Goal: Task Accomplishment & Management: Manage account settings

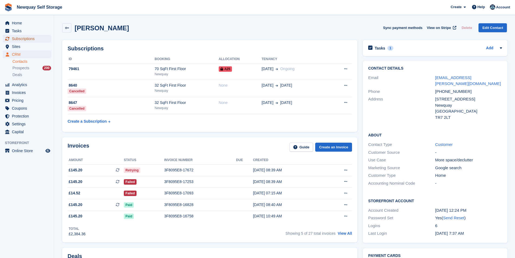
click at [28, 37] on span "Subscriptions" at bounding box center [28, 39] width 32 height 8
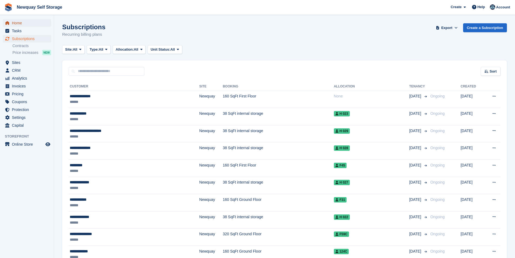
click at [20, 23] on span "Home" at bounding box center [28, 23] width 32 height 8
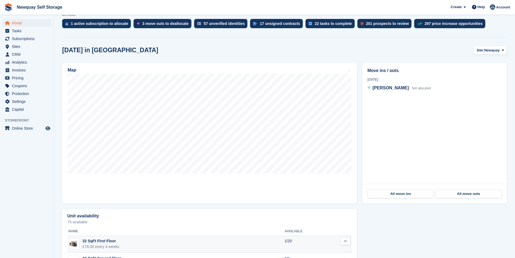
scroll to position [110, 0]
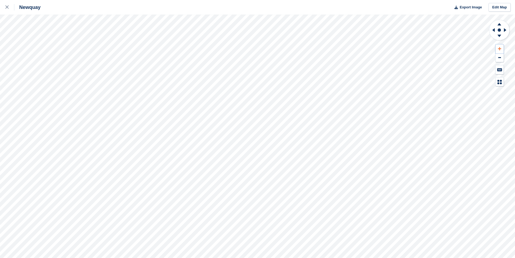
click at [500, 49] on icon at bounding box center [499, 49] width 3 height 4
click at [500, 49] on icon at bounding box center [499, 48] width 3 height 3
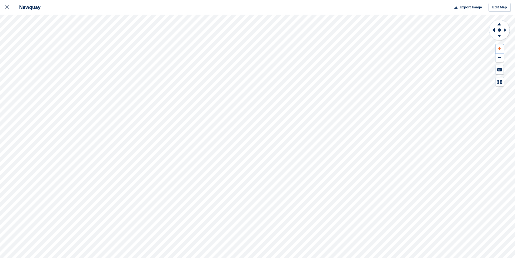
click at [498, 51] on button at bounding box center [500, 48] width 8 height 9
click at [498, 50] on button at bounding box center [500, 48] width 8 height 9
click at [498, 49] on button at bounding box center [500, 48] width 8 height 9
click at [8, 9] on icon at bounding box center [6, 6] width 3 height 3
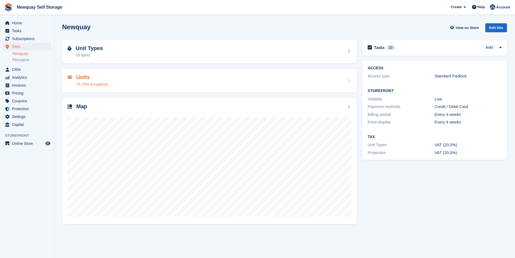
click at [346, 81] on div "Units 75.75% occupancy" at bounding box center [210, 80] width 284 height 13
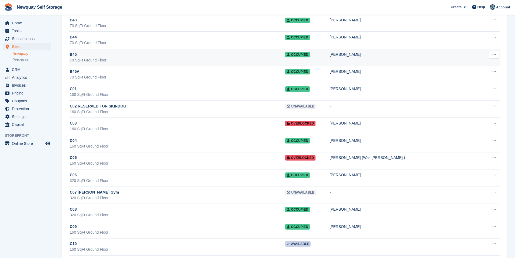
scroll to position [2947, 0]
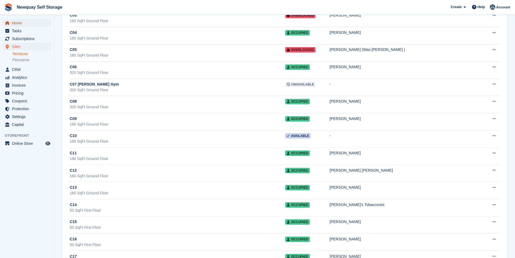
click at [29, 23] on span "Home" at bounding box center [28, 23] width 32 height 8
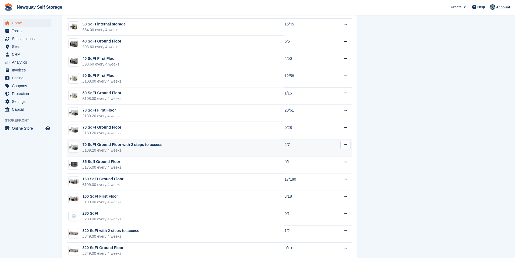
scroll to position [380, 0]
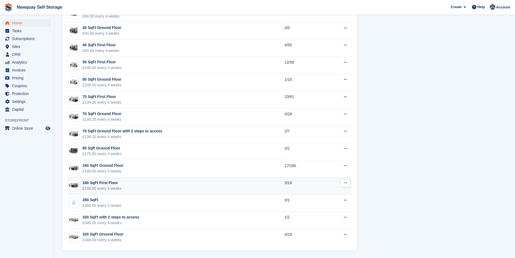
click at [105, 185] on div "£199.00 every 4 weeks" at bounding box center [101, 188] width 39 height 6
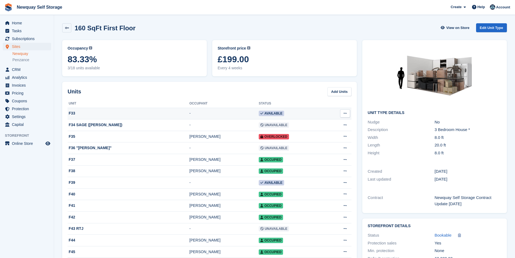
click at [346, 114] on icon at bounding box center [345, 113] width 3 height 4
click at [70, 111] on div "F33" at bounding box center [129, 113] width 122 height 6
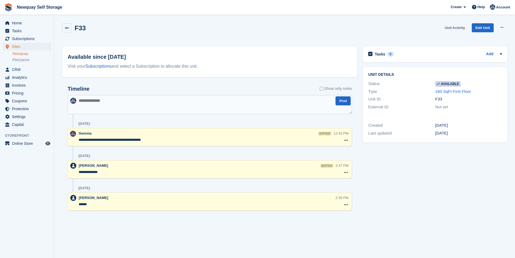
click at [457, 27] on link "Unit Activity" at bounding box center [455, 27] width 25 height 9
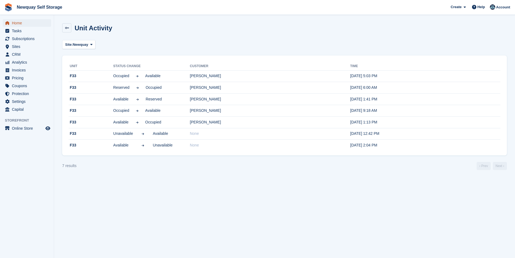
click at [15, 22] on span "Home" at bounding box center [28, 23] width 32 height 8
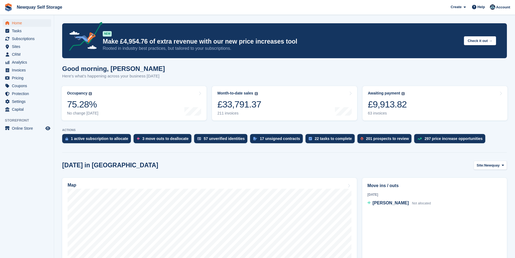
scroll to position [135, 0]
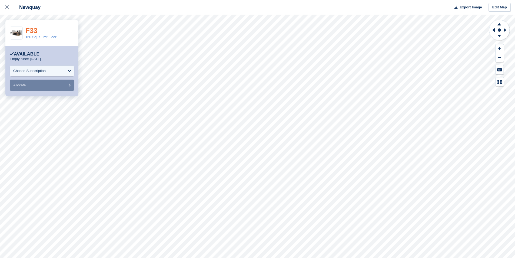
click at [31, 31] on link "F33" at bounding box center [31, 30] width 12 height 8
click at [35, 30] on link "F33" at bounding box center [31, 30] width 12 height 8
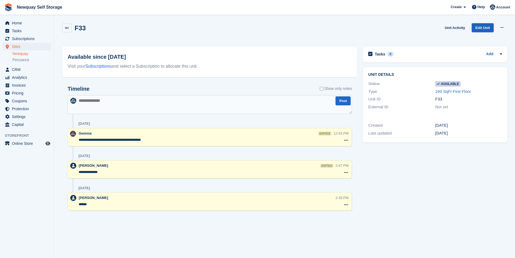
click at [486, 26] on link "Edit Unit" at bounding box center [483, 27] width 22 height 9
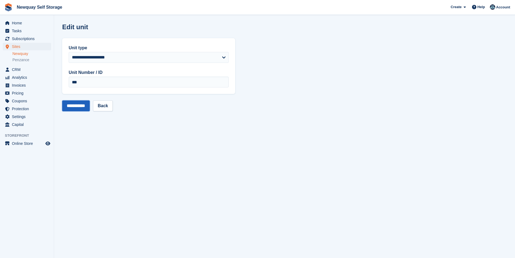
click at [81, 107] on input "**********" at bounding box center [76, 105] width 28 height 11
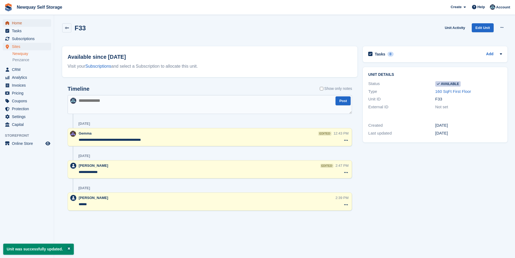
click at [23, 22] on span "Home" at bounding box center [28, 23] width 32 height 8
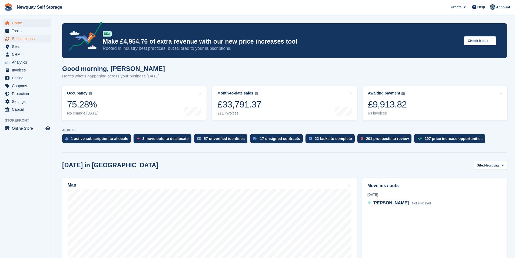
click at [27, 37] on span "Subscriptions" at bounding box center [28, 39] width 32 height 8
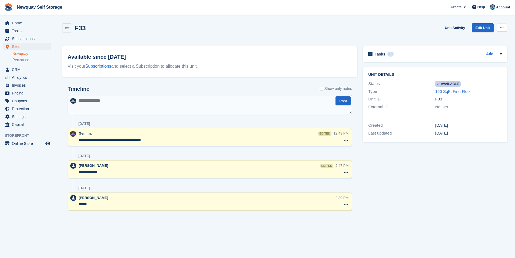
click at [504, 29] on button at bounding box center [502, 28] width 10 height 8
click at [476, 28] on link "Edit Unit" at bounding box center [483, 27] width 22 height 9
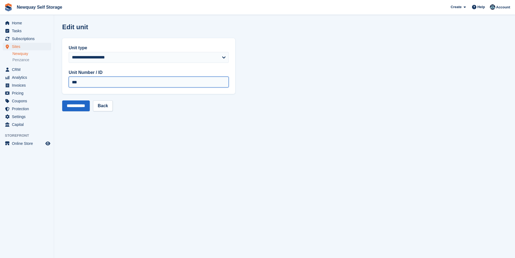
click at [133, 84] on input "***" at bounding box center [149, 82] width 160 height 11
drag, startPoint x: 150, startPoint y: 84, endPoint x: 190, endPoint y: 90, distance: 40.7
click at [190, 90] on div "**********" at bounding box center [148, 66] width 173 height 56
type input "*"
type input "***"
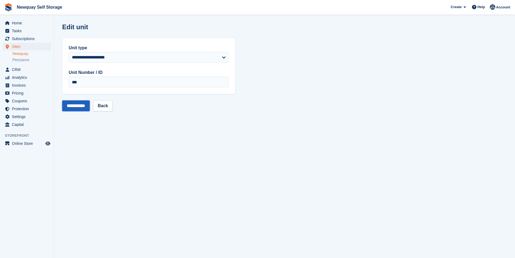
click at [77, 107] on input "**********" at bounding box center [76, 105] width 28 height 11
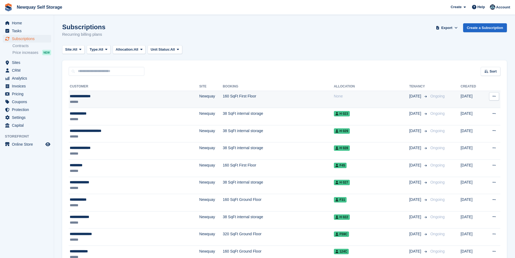
click at [92, 95] on div "**********" at bounding box center [113, 96] width 87 height 6
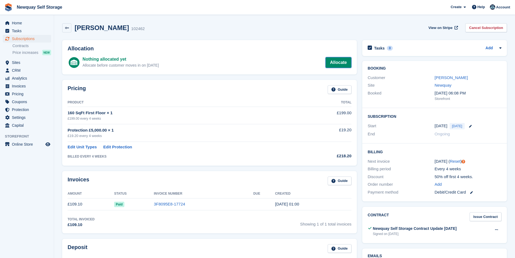
click at [343, 63] on link "Allocate" at bounding box center [339, 62] width 26 height 11
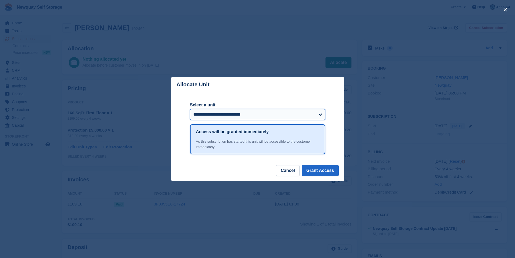
click at [314, 112] on select "**********" at bounding box center [257, 114] width 135 height 11
select select "*****"
click at [190, 110] on select "**********" at bounding box center [257, 114] width 135 height 11
click at [331, 171] on button "Grant Access" at bounding box center [320, 170] width 37 height 11
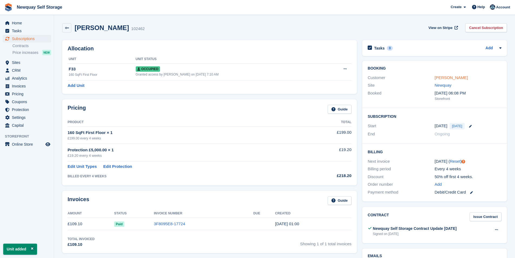
click at [463, 79] on link "[PERSON_NAME]" at bounding box center [451, 77] width 33 height 5
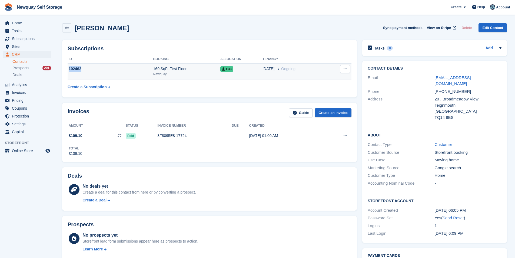
drag, startPoint x: 82, startPoint y: 68, endPoint x: 69, endPoint y: 71, distance: 13.3
click at [69, 71] on div "102462" at bounding box center [111, 69] width 86 height 6
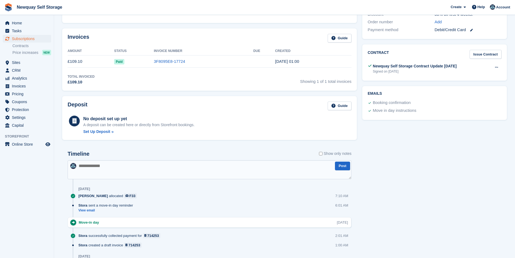
scroll to position [241, 0]
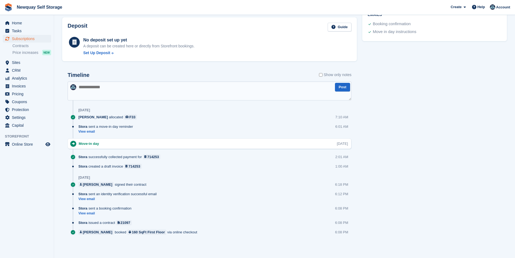
click at [113, 90] on textarea at bounding box center [210, 90] width 284 height 19
paste textarea "**********"
type textarea "**********"
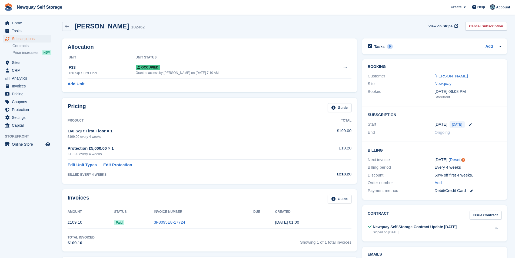
scroll to position [0, 0]
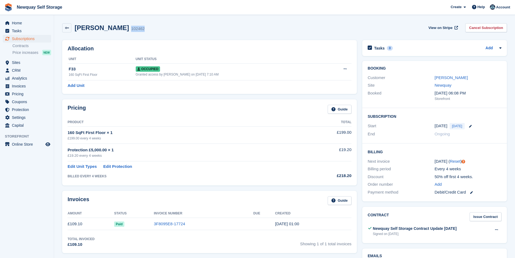
drag, startPoint x: 145, startPoint y: 29, endPoint x: 130, endPoint y: 36, distance: 16.5
click at [126, 31] on div "Melanie Millman 102462 View on Stripe Cancel Subscription" at bounding box center [284, 27] width 445 height 9
copy div "102462"
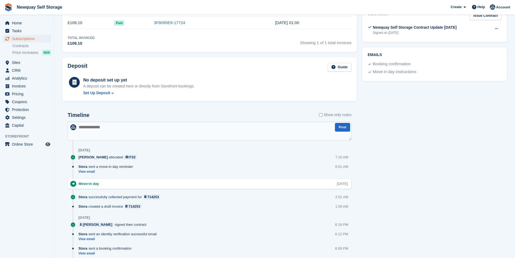
scroll to position [241, 0]
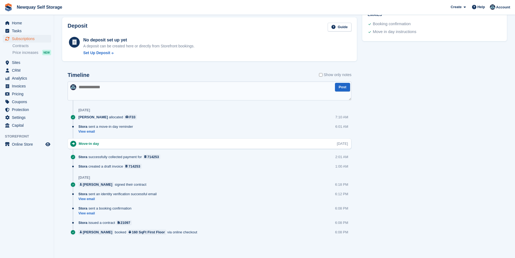
click at [104, 89] on textarea at bounding box center [210, 90] width 284 height 19
paste textarea "******"
type textarea "**********"
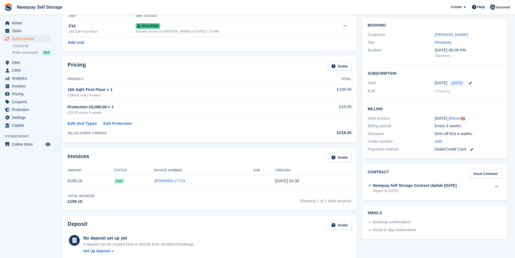
scroll to position [0, 0]
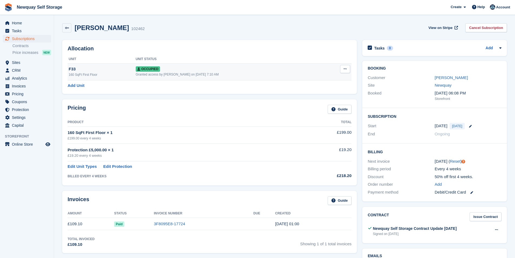
click at [75, 68] on div "F33" at bounding box center [102, 69] width 67 height 6
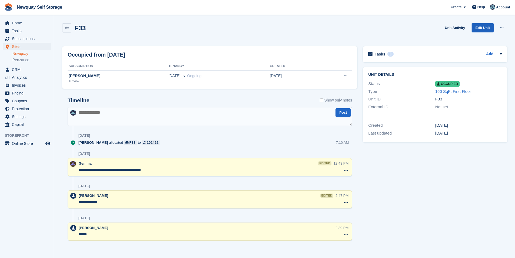
click at [479, 28] on link "Edit Unit" at bounding box center [483, 27] width 22 height 9
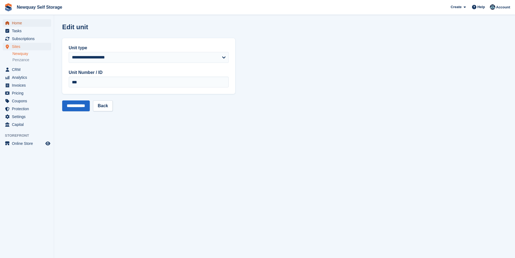
click at [19, 21] on span "Home" at bounding box center [28, 23] width 32 height 8
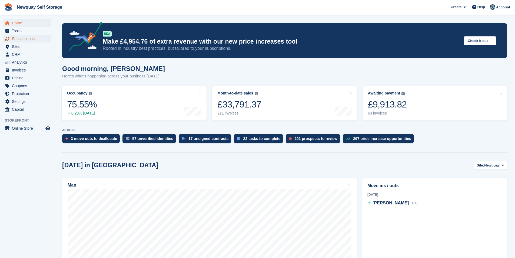
click at [31, 38] on span "Subscriptions" at bounding box center [28, 39] width 32 height 8
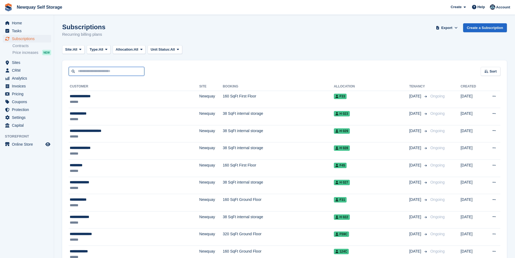
click at [105, 68] on input "text" at bounding box center [107, 71] width 76 height 9
type input "*****"
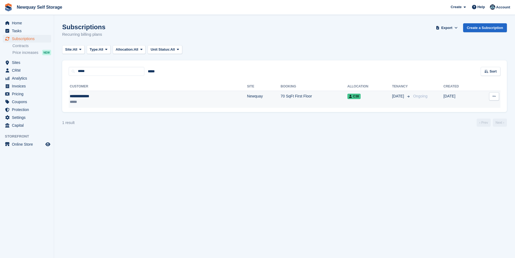
click at [89, 93] on div "**********" at bounding box center [111, 96] width 83 height 6
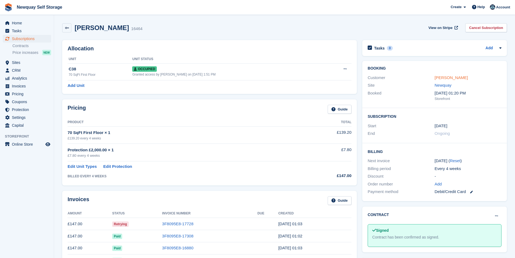
click at [446, 79] on link "[PERSON_NAME]" at bounding box center [451, 77] width 33 height 5
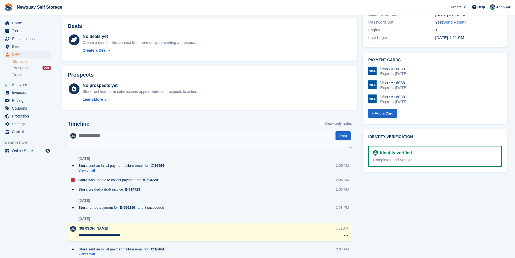
scroll to position [243, 0]
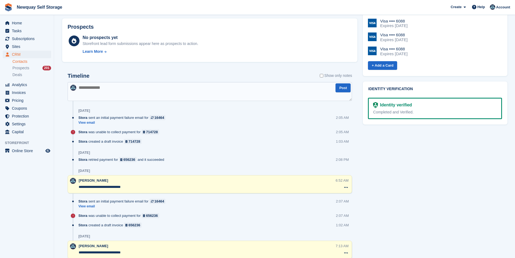
click at [127, 87] on textarea at bounding box center [210, 91] width 284 height 19
paste textarea "**********"
type textarea "**********"
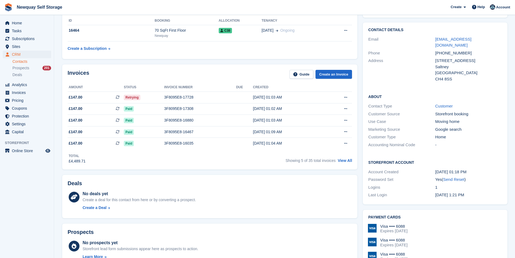
scroll to position [0, 0]
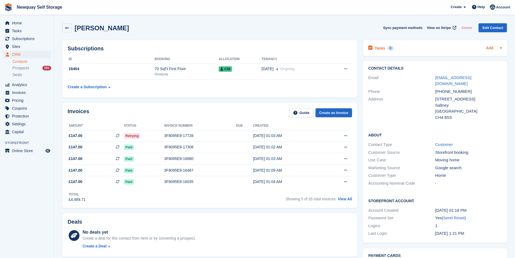
click at [490, 47] on link "Add" at bounding box center [489, 48] width 7 height 6
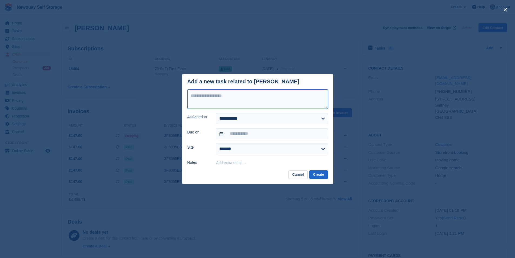
click at [209, 99] on textarea at bounding box center [257, 98] width 141 height 19
type textarea "**********"
click at [323, 121] on select "**********" at bounding box center [272, 118] width 112 height 11
select select "****"
click at [216, 113] on select "**********" at bounding box center [272, 118] width 112 height 11
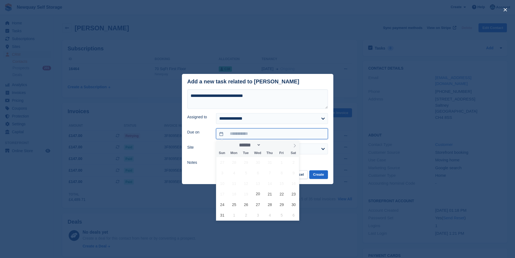
click at [270, 134] on input "text" at bounding box center [272, 133] width 112 height 11
click at [257, 203] on span "27" at bounding box center [258, 204] width 11 height 11
type input "**********"
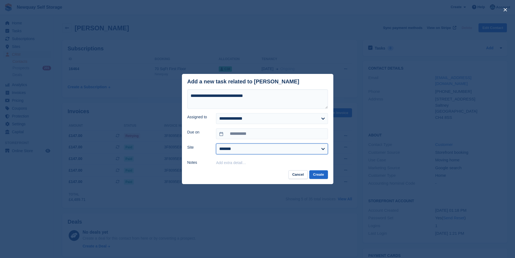
click at [289, 154] on select "******* ******* ********" at bounding box center [272, 148] width 112 height 11
select select "***"
click at [216, 144] on select "******* ******* ********" at bounding box center [272, 148] width 112 height 11
click at [320, 174] on button "Create" at bounding box center [318, 174] width 18 height 9
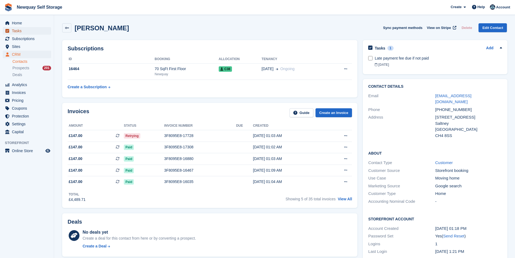
click at [26, 33] on span "Tasks" at bounding box center [28, 31] width 32 height 8
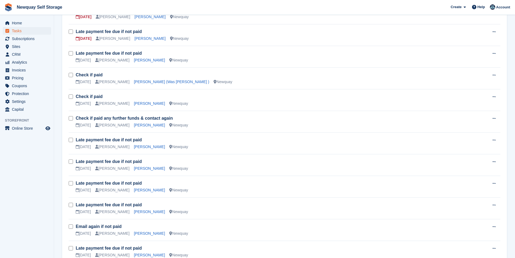
scroll to position [341, 0]
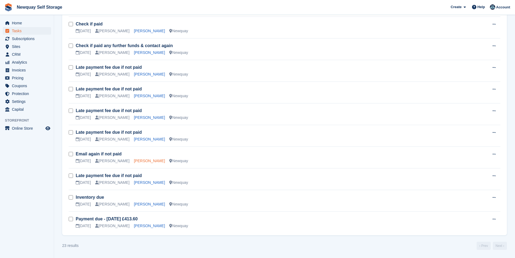
click at [145, 161] on link "[PERSON_NAME]" at bounding box center [149, 160] width 31 height 4
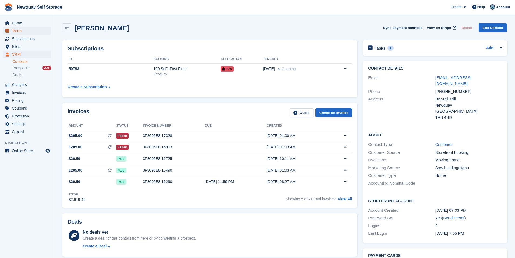
click at [24, 29] on span "Tasks" at bounding box center [28, 31] width 32 height 8
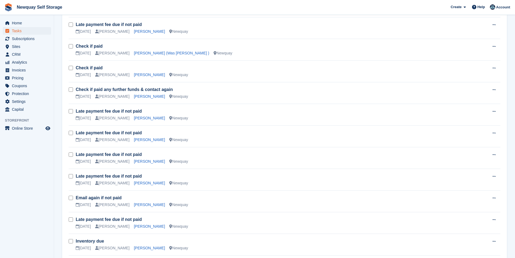
scroll to position [341, 0]
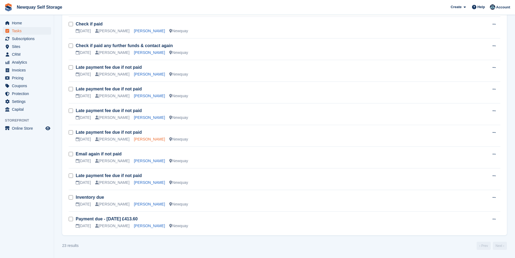
click at [146, 139] on link "[PERSON_NAME]" at bounding box center [149, 139] width 31 height 4
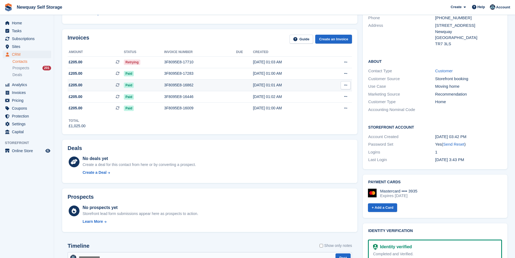
scroll to position [27, 0]
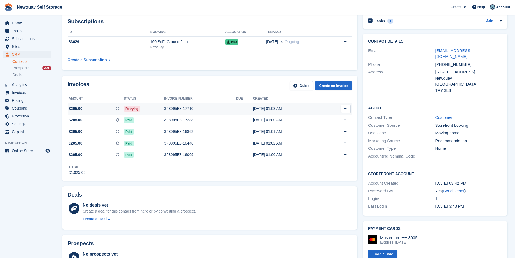
click at [184, 108] on div "3F8095E8-17710" at bounding box center [200, 109] width 72 height 6
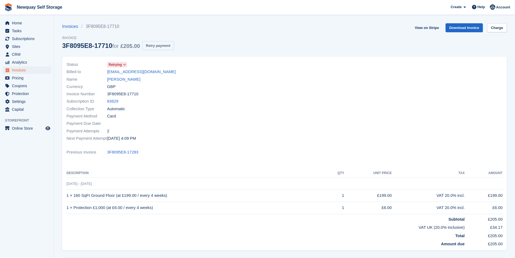
click at [157, 45] on button "Retry payment" at bounding box center [158, 45] width 32 height 9
click at [26, 32] on span "Tasks" at bounding box center [28, 31] width 32 height 8
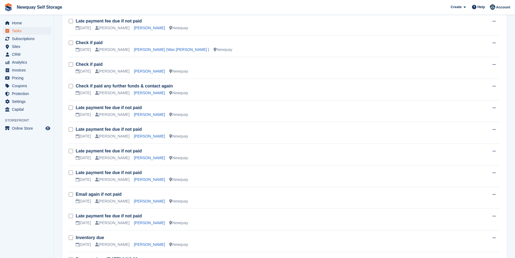
scroll to position [341, 0]
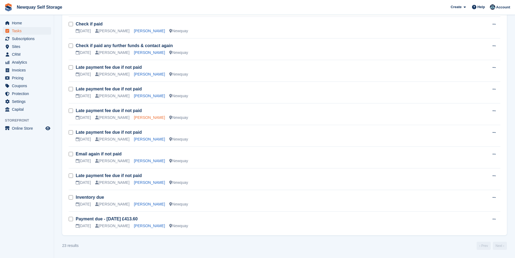
click at [144, 119] on link "[PERSON_NAME]" at bounding box center [149, 117] width 31 height 4
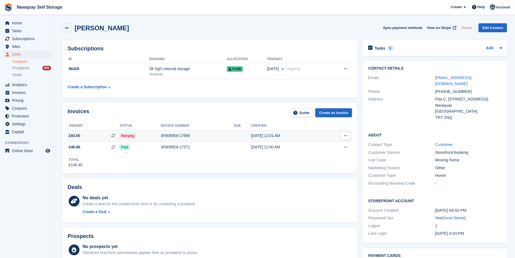
click at [178, 134] on div "3F8095E8-17690" at bounding box center [197, 136] width 73 height 6
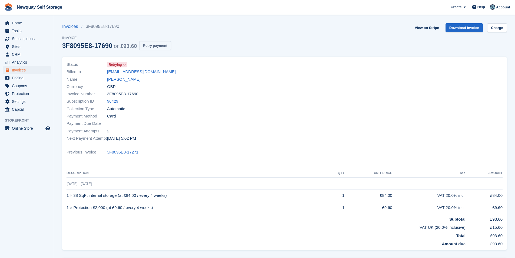
click at [160, 47] on button "Retry payment" at bounding box center [155, 45] width 32 height 9
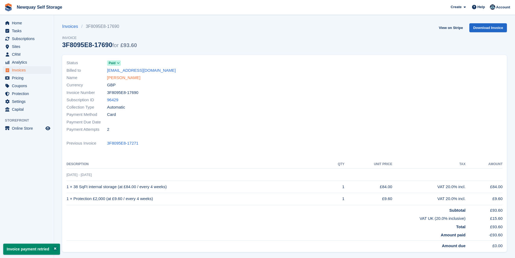
click at [125, 77] on link "[PERSON_NAME]" at bounding box center [123, 78] width 33 height 6
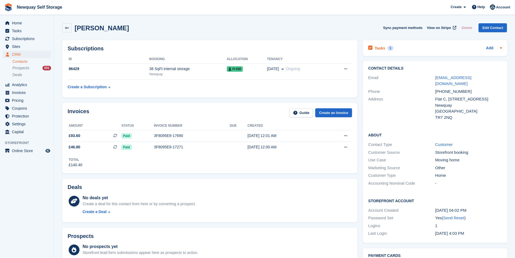
click at [380, 49] on h2 "Tasks" at bounding box center [380, 48] width 11 height 5
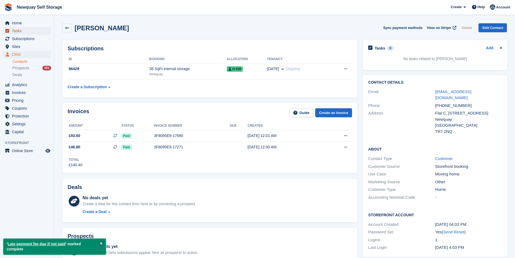
click at [30, 33] on span "Tasks" at bounding box center [28, 31] width 32 height 8
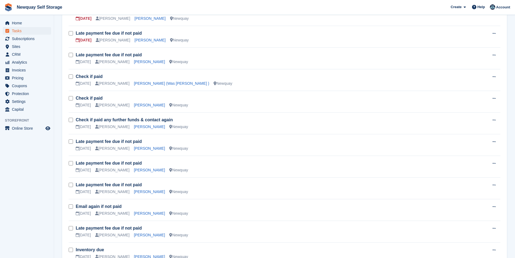
scroll to position [320, 0]
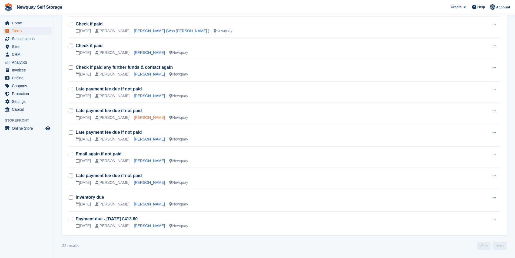
click at [144, 116] on link "[PERSON_NAME]" at bounding box center [149, 117] width 31 height 4
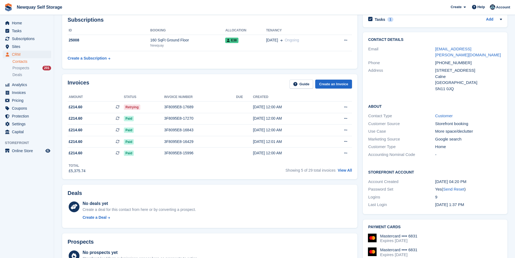
scroll to position [27, 0]
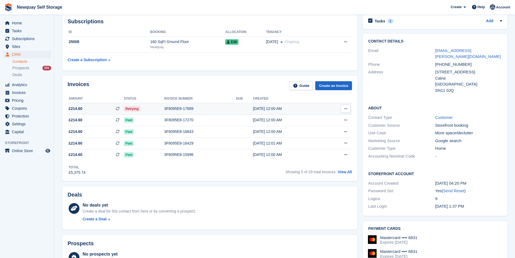
click at [187, 108] on div "3F8095E8-17689" at bounding box center [200, 109] width 72 height 6
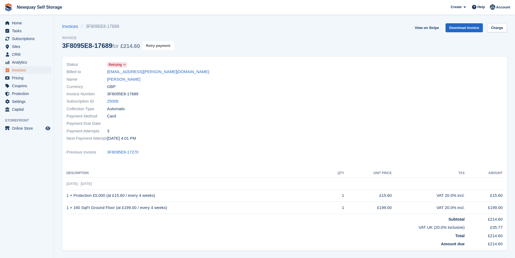
drag, startPoint x: 162, startPoint y: 46, endPoint x: 284, endPoint y: 25, distance: 123.9
click at [162, 47] on button "Retry payment" at bounding box center [158, 45] width 32 height 9
click at [24, 30] on span "Tasks" at bounding box center [28, 31] width 32 height 8
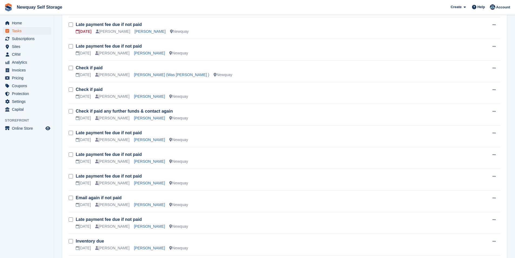
scroll to position [320, 0]
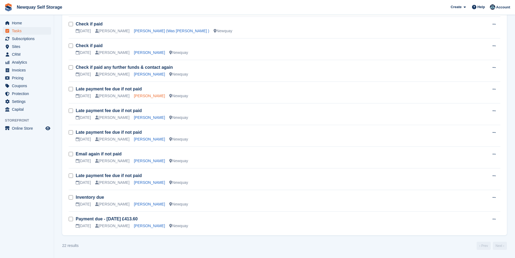
click at [146, 97] on link "[PERSON_NAME]" at bounding box center [149, 96] width 31 height 4
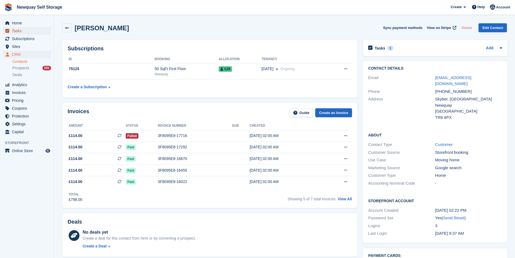
click at [24, 31] on span "Tasks" at bounding box center [28, 31] width 32 height 8
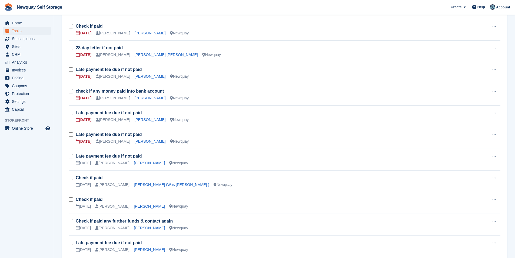
scroll to position [189, 0]
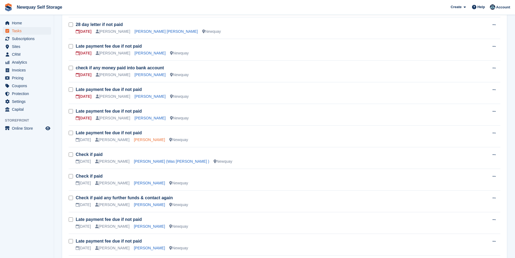
click at [145, 140] on link "[PERSON_NAME]" at bounding box center [149, 139] width 31 height 4
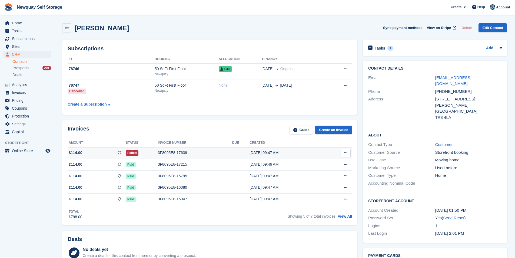
click at [169, 152] on div "3F8095E8-17639" at bounding box center [195, 153] width 74 height 6
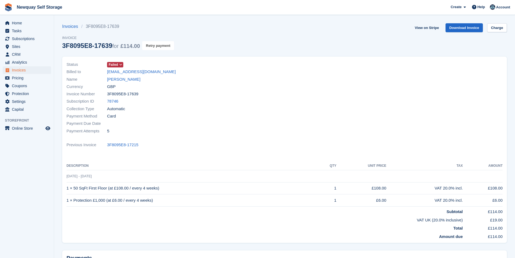
drag, startPoint x: 165, startPoint y: 46, endPoint x: 287, endPoint y: 26, distance: 123.8
click at [165, 46] on button "Retry payment" at bounding box center [158, 45] width 32 height 9
click at [32, 33] on span "Tasks" at bounding box center [28, 31] width 32 height 8
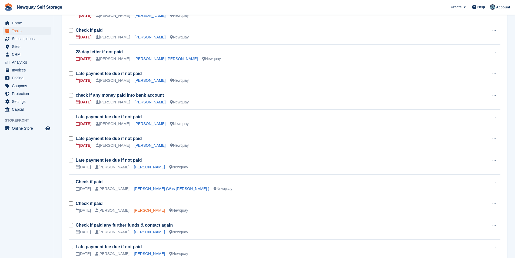
scroll to position [162, 0]
click at [147, 144] on link "[PERSON_NAME]" at bounding box center [150, 145] width 31 height 4
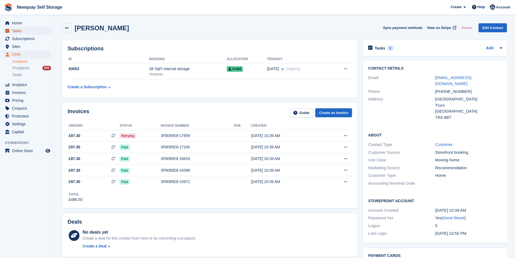
click at [26, 30] on span "Tasks" at bounding box center [28, 31] width 32 height 8
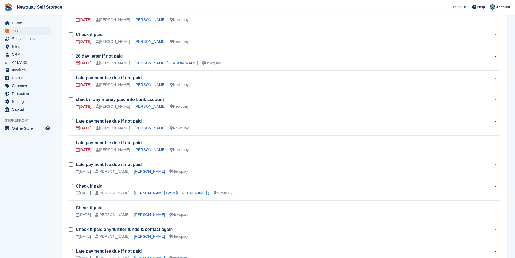
scroll to position [157, 0]
click at [114, 100] on link "check if any money paid into bank account" at bounding box center [120, 99] width 88 height 5
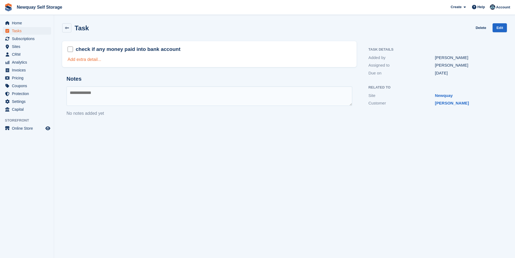
click at [92, 59] on link "Add extra detail..." at bounding box center [85, 59] width 34 height 5
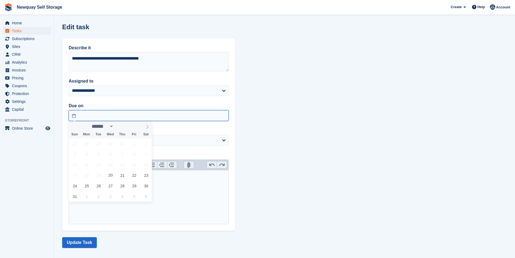
click at [135, 114] on input "text" at bounding box center [149, 115] width 160 height 11
click at [109, 188] on span "27" at bounding box center [110, 185] width 11 height 11
type input "**********"
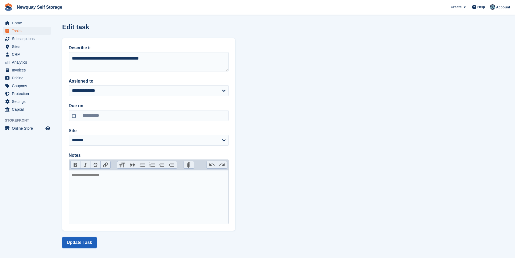
click at [86, 242] on button "Update Task" at bounding box center [79, 242] width 35 height 11
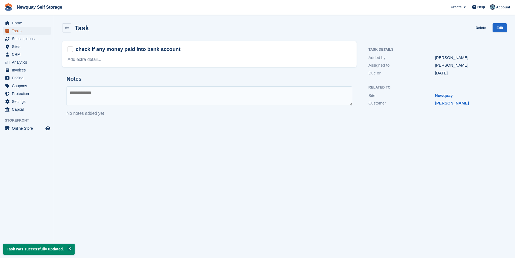
click at [21, 31] on span "Tasks" at bounding box center [28, 31] width 32 height 8
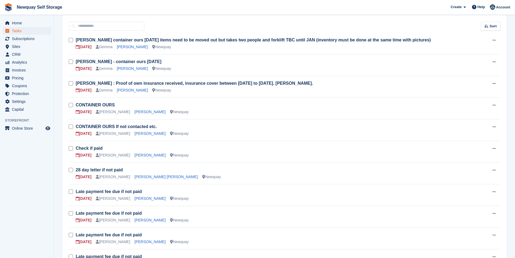
scroll to position [135, 0]
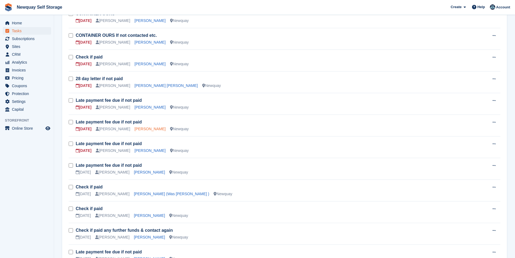
click at [138, 128] on link "[PERSON_NAME]" at bounding box center [150, 129] width 31 height 4
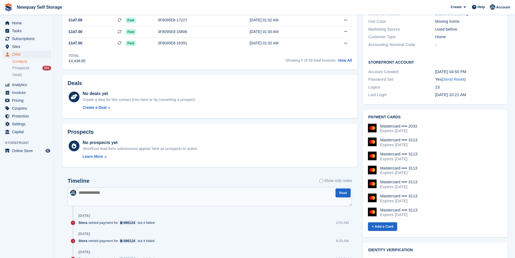
scroll to position [54, 0]
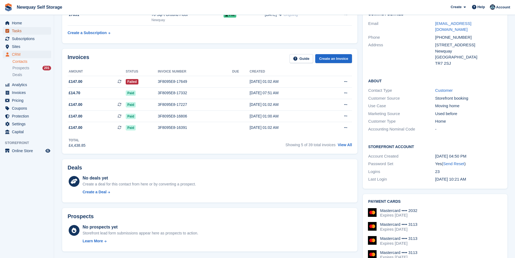
click at [35, 31] on span "Tasks" at bounding box center [28, 31] width 32 height 8
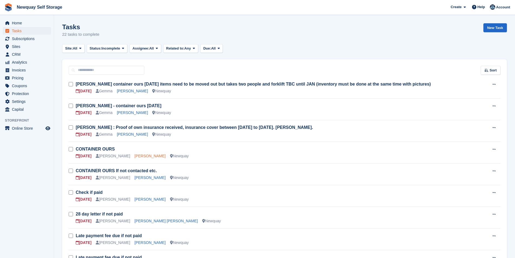
scroll to position [81, 0]
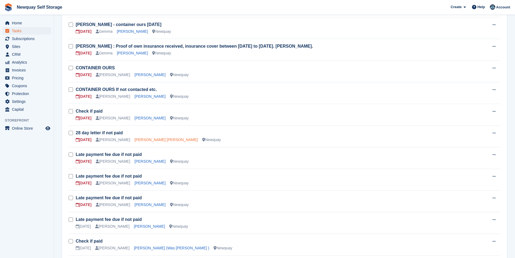
click at [148, 137] on link "[PERSON_NAME] [PERSON_NAME]" at bounding box center [166, 139] width 63 height 4
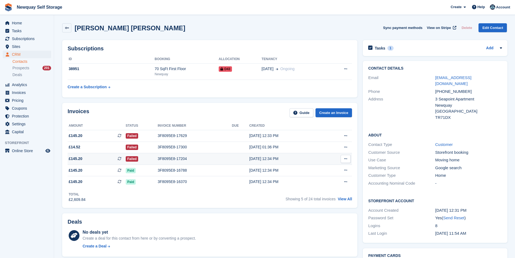
click at [165, 157] on div "3F8095E8-17204" at bounding box center [195, 159] width 74 height 6
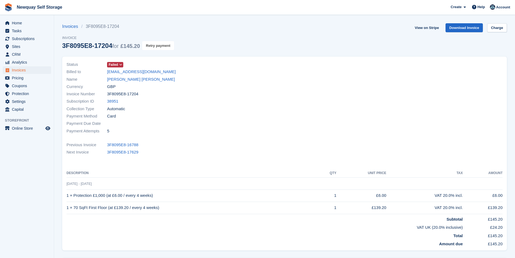
drag, startPoint x: 165, startPoint y: 48, endPoint x: 286, endPoint y: 30, distance: 121.9
click at [165, 48] on button "Retry payment" at bounding box center [158, 45] width 32 height 9
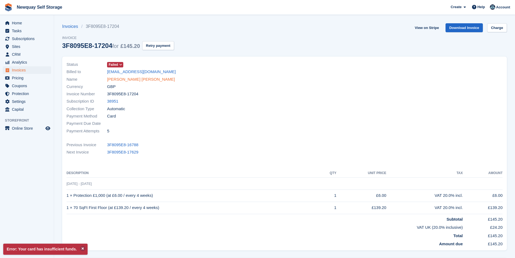
click at [140, 79] on link "Hristo Slavov Slavov" at bounding box center [141, 79] width 68 height 6
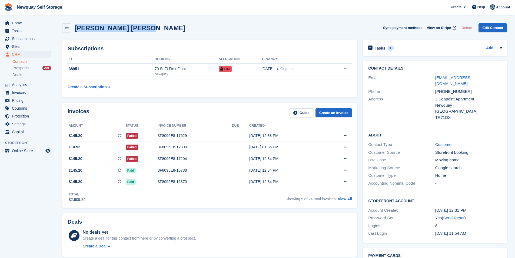
drag, startPoint x: 138, startPoint y: 30, endPoint x: 76, endPoint y: 32, distance: 62.5
click at [76, 32] on div "Hristo Slavov Slavov Sync payment methods View on Stripe Delete Edit Contact" at bounding box center [284, 27] width 445 height 9
copy h2 "[PERSON_NAME] [PERSON_NAME]"
drag, startPoint x: 476, startPoint y: 92, endPoint x: 451, endPoint y: 92, distance: 24.9
click at [451, 96] on div "3 Seapoint Apartment" at bounding box center [468, 99] width 67 height 6
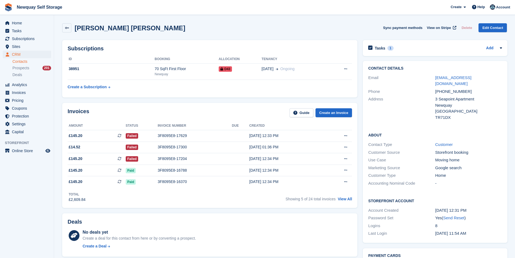
click at [454, 102] on div "Newquay" at bounding box center [468, 105] width 67 height 6
drag, startPoint x: 451, startPoint y: 93, endPoint x: 435, endPoint y: 95, distance: 16.3
click at [435, 96] on div "3 Seapoint Apartment" at bounding box center [468, 99] width 67 height 6
copy div "3 Seapoint Apartment"
drag, startPoint x: 451, startPoint y: 111, endPoint x: 434, endPoint y: 112, distance: 16.8
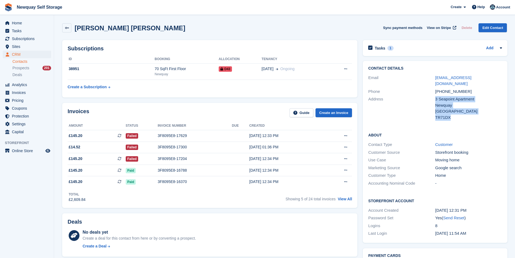
click at [434, 112] on div "Address 3 Seapoint Apartment Newquay United Kingdom TR71DX" at bounding box center [435, 108] width 134 height 26
click at [434, 127] on div "About Contact Type Customer Customer Source Storefront booking Use Case Moving …" at bounding box center [435, 160] width 145 height 66
drag, startPoint x: 453, startPoint y: 113, endPoint x: 435, endPoint y: 114, distance: 17.9
click at [435, 114] on div "TR71DX" at bounding box center [468, 117] width 67 height 6
copy div "TR71DX"
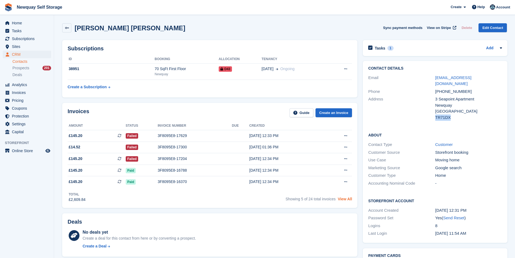
click at [345, 200] on link "View All" at bounding box center [345, 199] width 14 height 4
click at [20, 30] on span "Tasks" at bounding box center [28, 31] width 32 height 8
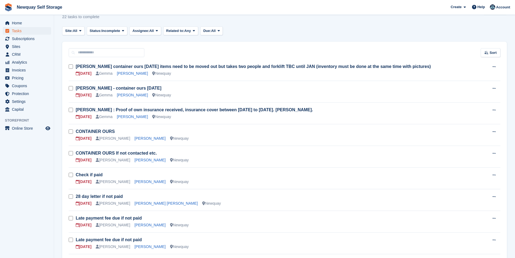
scroll to position [27, 0]
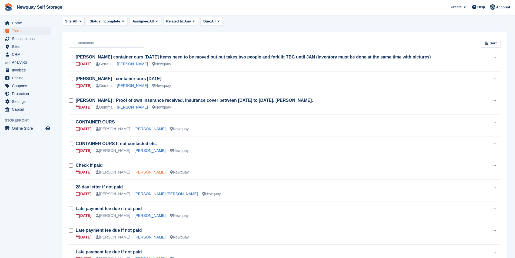
click at [147, 171] on link "Damien Diablo" at bounding box center [150, 172] width 31 height 4
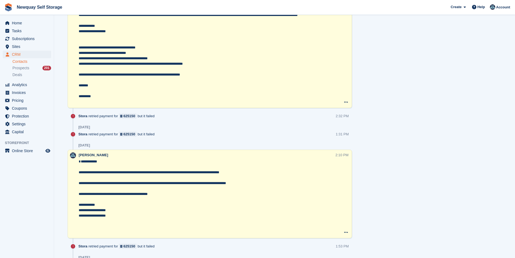
scroll to position [1082, 0]
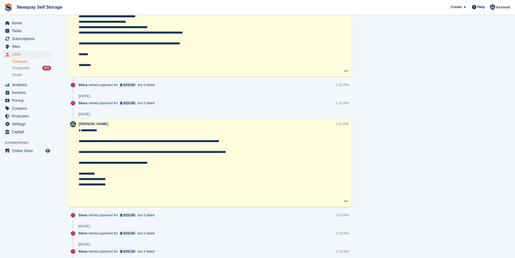
drag, startPoint x: 117, startPoint y: 195, endPoint x: 72, endPoint y: 145, distance: 67.4
click at [72, 145] on div "**********" at bounding box center [210, 162] width 284 height 88
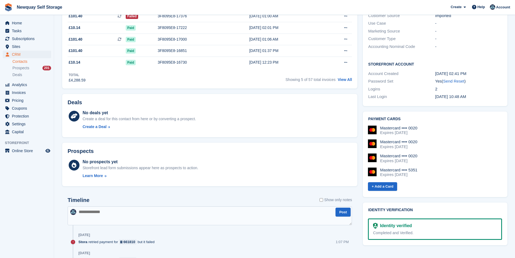
scroll to position [0, 0]
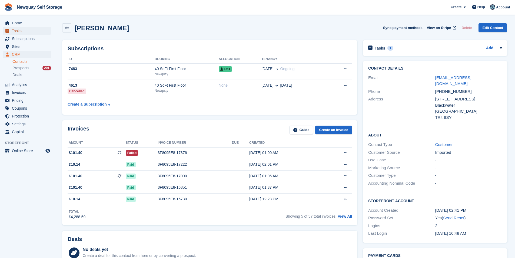
click at [37, 32] on span "Tasks" at bounding box center [28, 31] width 32 height 8
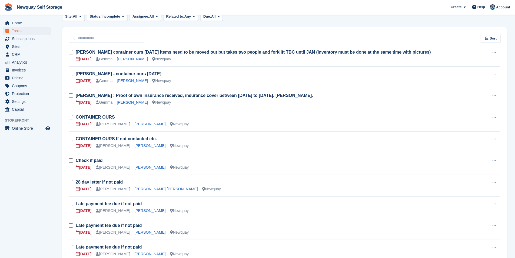
scroll to position [81, 0]
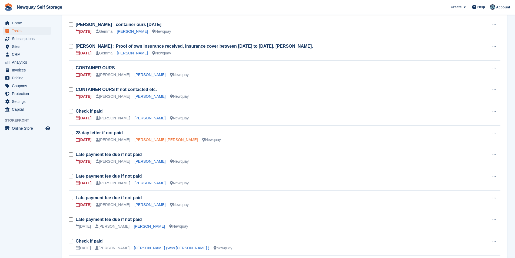
click at [143, 138] on link "Hristo Slavov Slavov" at bounding box center [166, 139] width 63 height 4
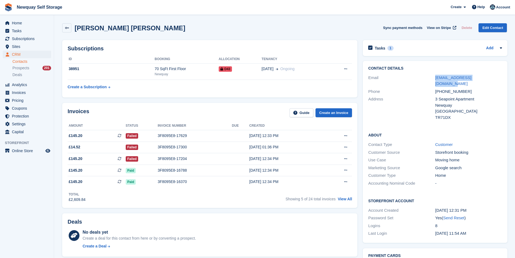
drag, startPoint x: 488, startPoint y: 78, endPoint x: 432, endPoint y: 77, distance: 56.0
click at [432, 77] on div "Email ivitoadito0811@gmail.com" at bounding box center [435, 81] width 134 height 14
copy div "ivitoadito0811@gmail.com"
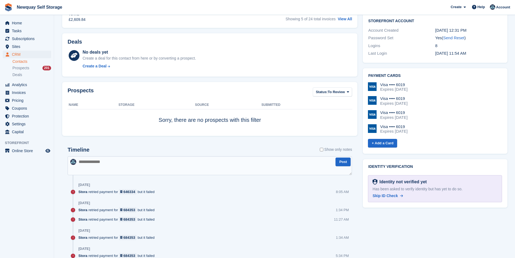
scroll to position [189, 0]
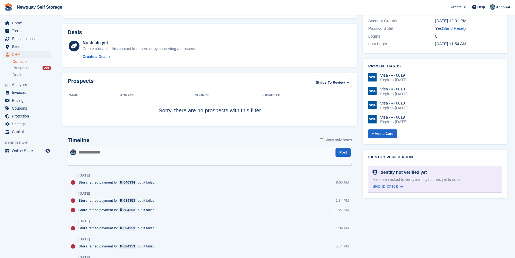
click at [104, 160] on textarea at bounding box center [210, 156] width 284 height 19
paste textarea "**********"
type textarea "**********"
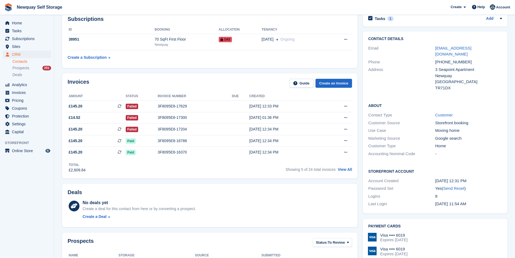
scroll to position [27, 0]
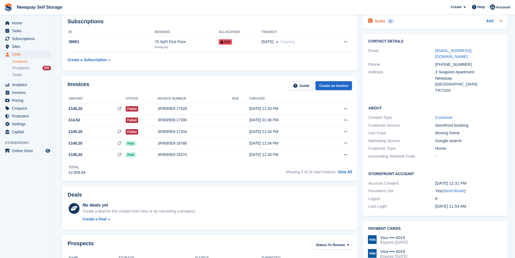
click at [377, 22] on h2 "Tasks" at bounding box center [380, 21] width 11 height 5
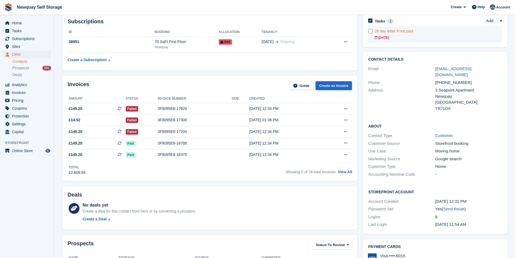
click at [379, 33] on div "28 day letter if not paid" at bounding box center [438, 31] width 127 height 6
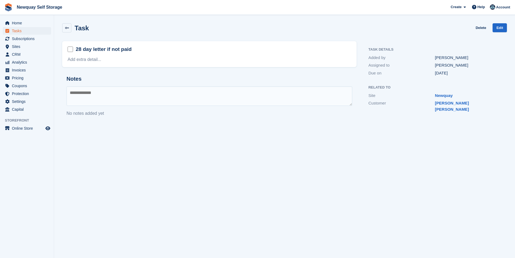
click at [75, 56] on div "Add extra detail..." at bounding box center [210, 59] width 284 height 6
click at [78, 61] on link "Add extra detail..." at bounding box center [85, 59] width 34 height 5
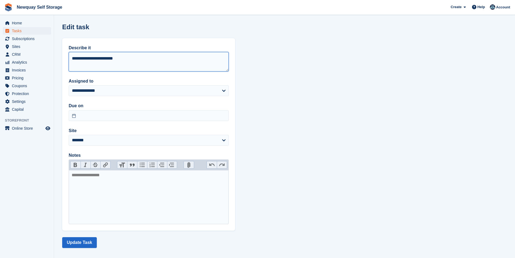
click at [71, 59] on textarea "**********" at bounding box center [149, 61] width 160 height 19
type textarea "**********"
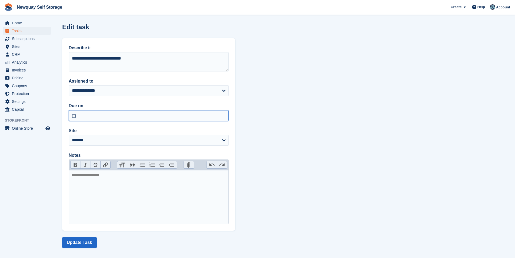
click at [122, 116] on input "text" at bounding box center [149, 115] width 160 height 11
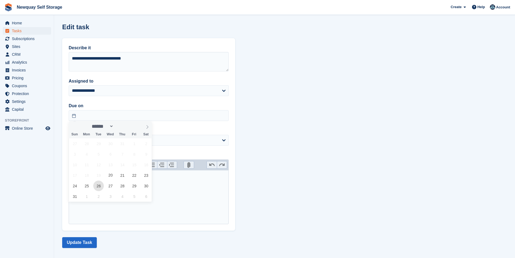
click at [99, 187] on span "26" at bounding box center [98, 185] width 11 height 11
type input "**********"
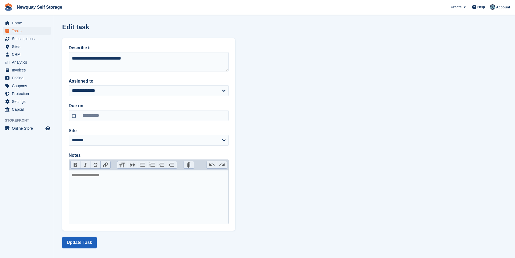
click at [80, 240] on button "Update Task" at bounding box center [79, 242] width 35 height 11
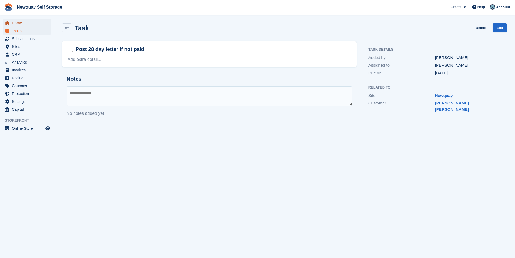
click at [24, 24] on span "Home" at bounding box center [28, 23] width 32 height 8
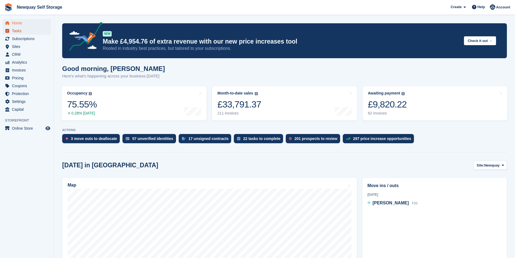
click at [19, 29] on span "Tasks" at bounding box center [28, 31] width 32 height 8
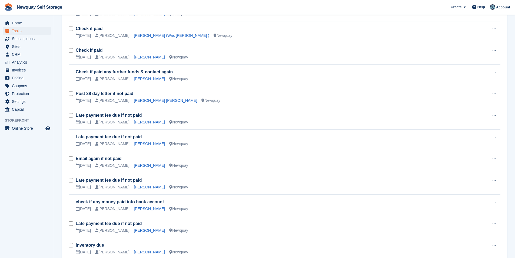
scroll to position [320, 0]
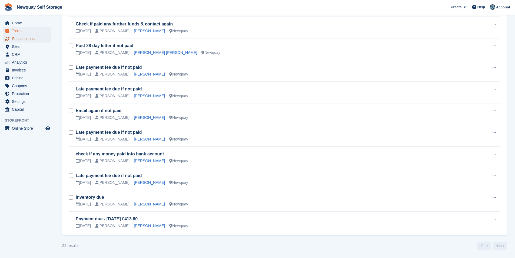
click at [31, 40] on span "Subscriptions" at bounding box center [28, 39] width 32 height 8
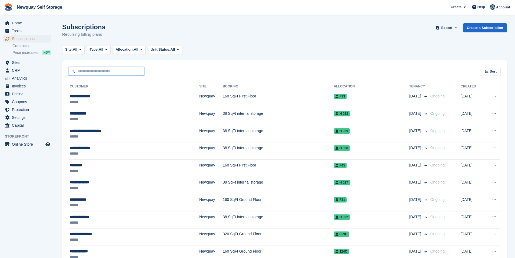
click at [86, 70] on input "text" at bounding box center [107, 71] width 76 height 9
type input "*****"
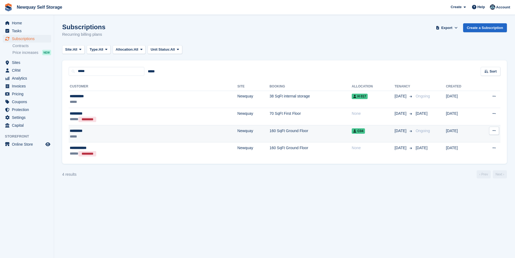
click at [77, 130] on div "*********" at bounding box center [111, 131] width 82 height 6
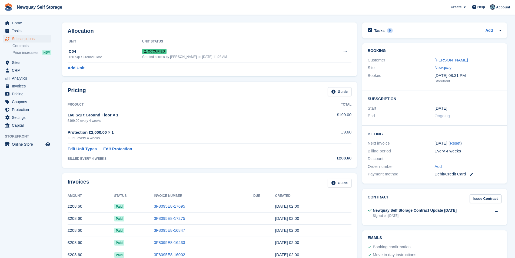
scroll to position [27, 0]
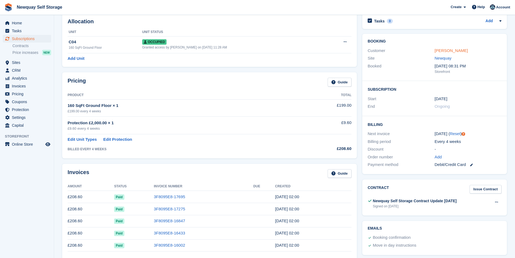
click at [445, 49] on link "[PERSON_NAME]" at bounding box center [451, 50] width 33 height 5
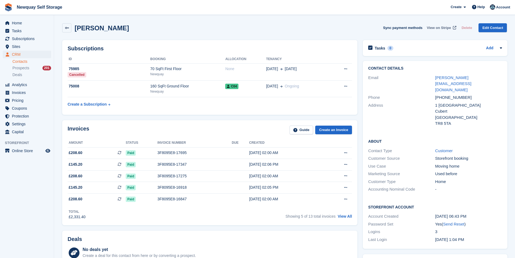
click at [442, 29] on span "View on Stripe" at bounding box center [439, 27] width 24 height 5
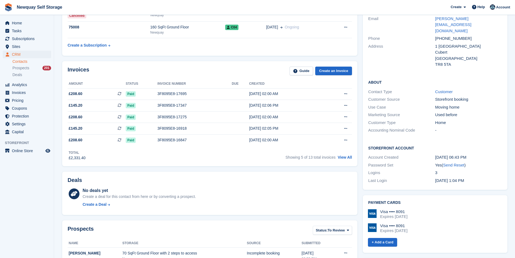
scroll to position [189, 0]
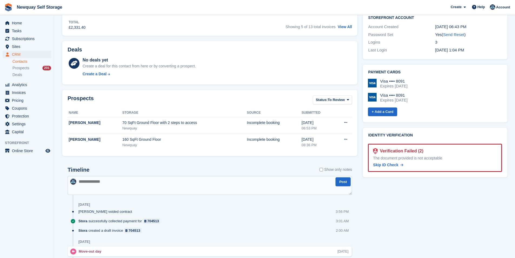
drag, startPoint x: 111, startPoint y: 183, endPoint x: 107, endPoint y: 184, distance: 4.4
click at [111, 184] on textarea at bounding box center [210, 185] width 284 height 19
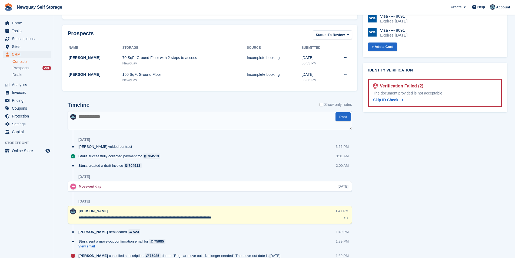
scroll to position [135, 0]
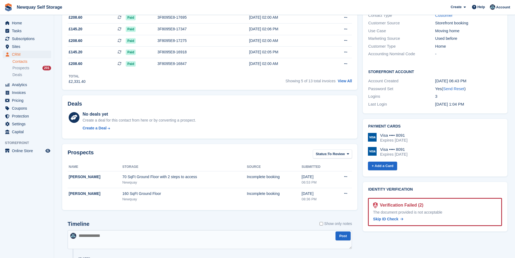
paste textarea "**********"
type textarea "**********"
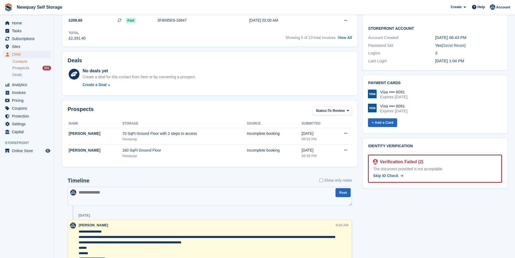
scroll to position [297, 0]
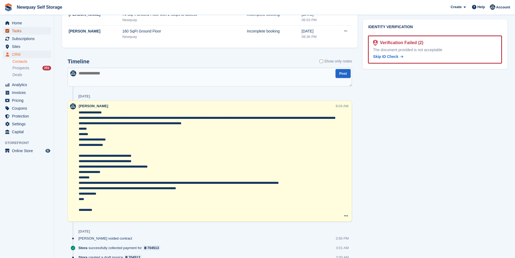
click at [18, 29] on span "Tasks" at bounding box center [28, 31] width 32 height 8
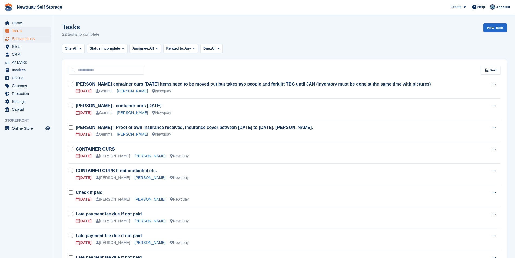
click at [28, 37] on span "Subscriptions" at bounding box center [28, 39] width 32 height 8
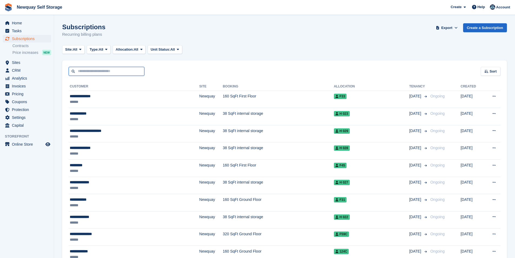
click at [104, 73] on input "text" at bounding box center [107, 71] width 76 height 9
type input "*******"
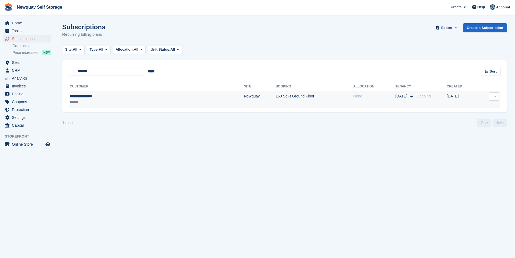
click at [94, 94] on div "**********" at bounding box center [113, 96] width 86 height 6
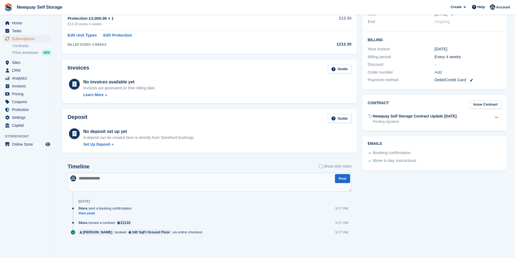
scroll to position [4, 0]
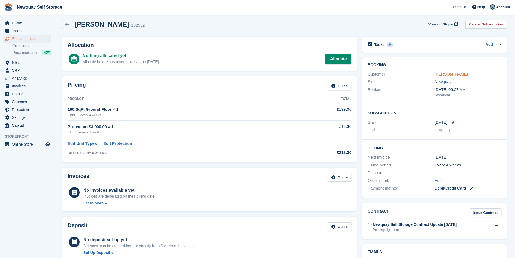
click at [438, 74] on link "[PERSON_NAME]" at bounding box center [451, 74] width 33 height 5
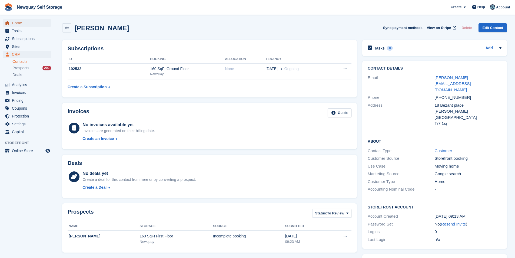
click at [25, 23] on span "Home" at bounding box center [28, 23] width 32 height 8
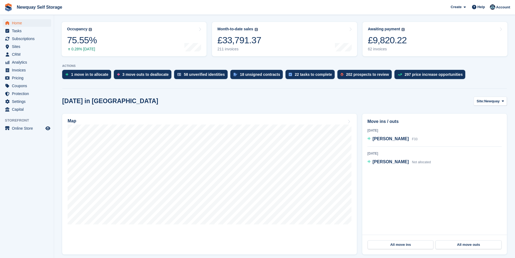
scroll to position [108, 0]
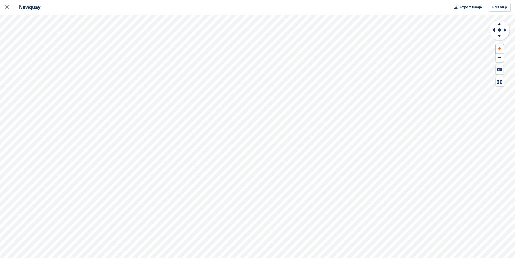
click at [503, 47] on button at bounding box center [500, 48] width 8 height 9
click at [502, 48] on button at bounding box center [500, 48] width 8 height 9
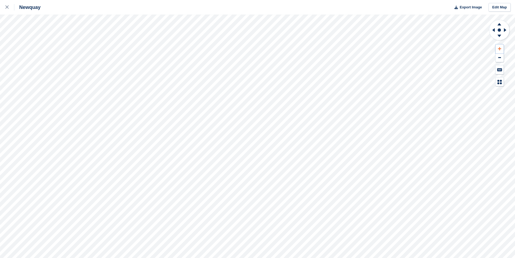
click at [502, 48] on button at bounding box center [500, 48] width 8 height 9
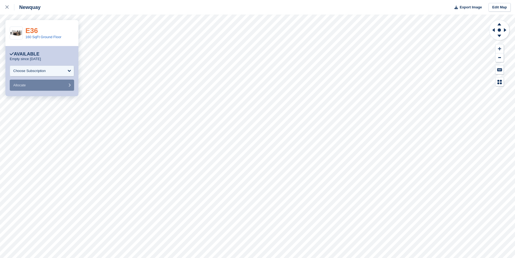
click at [29, 31] on link "E36" at bounding box center [31, 30] width 12 height 8
click at [8, 5] on div at bounding box center [9, 7] width 9 height 6
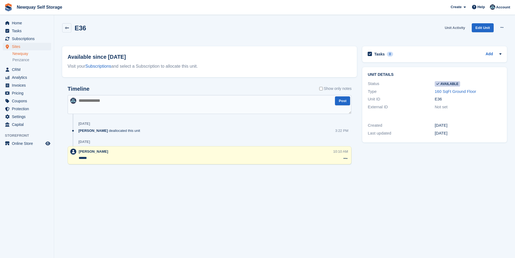
click at [455, 26] on link "Unit Activity" at bounding box center [455, 27] width 25 height 9
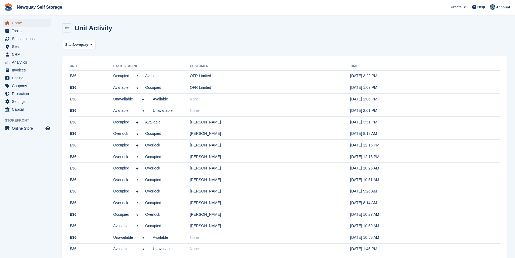
click at [19, 22] on span "Home" at bounding box center [28, 23] width 32 height 8
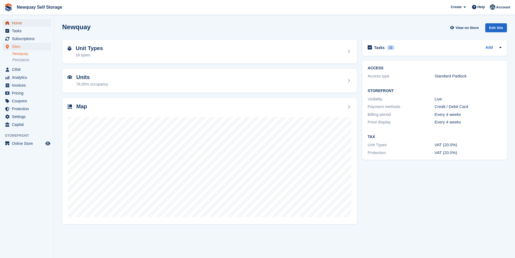
click at [22, 21] on span "Home" at bounding box center [28, 23] width 32 height 8
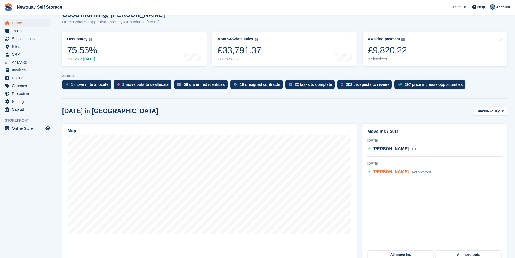
click at [384, 174] on span "[PERSON_NAME]" at bounding box center [391, 171] width 36 height 5
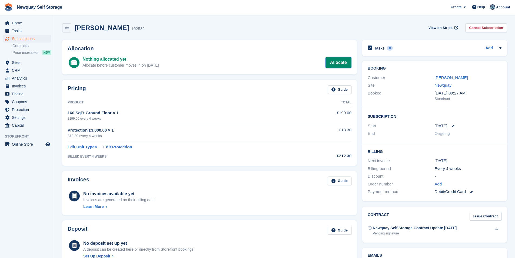
click at [339, 62] on link "Allocate" at bounding box center [339, 62] width 26 height 11
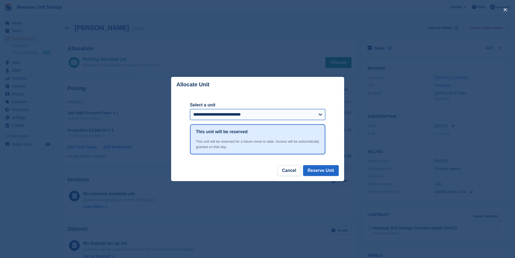
drag, startPoint x: 307, startPoint y: 115, endPoint x: 308, endPoint y: 111, distance: 4.2
click at [307, 115] on select "**********" at bounding box center [257, 114] width 135 height 11
select select "*****"
click at [190, 110] on select "**********" at bounding box center [257, 114] width 135 height 11
click at [329, 168] on button "Reserve Unit" at bounding box center [321, 170] width 36 height 11
